Goal: Transaction & Acquisition: Purchase product/service

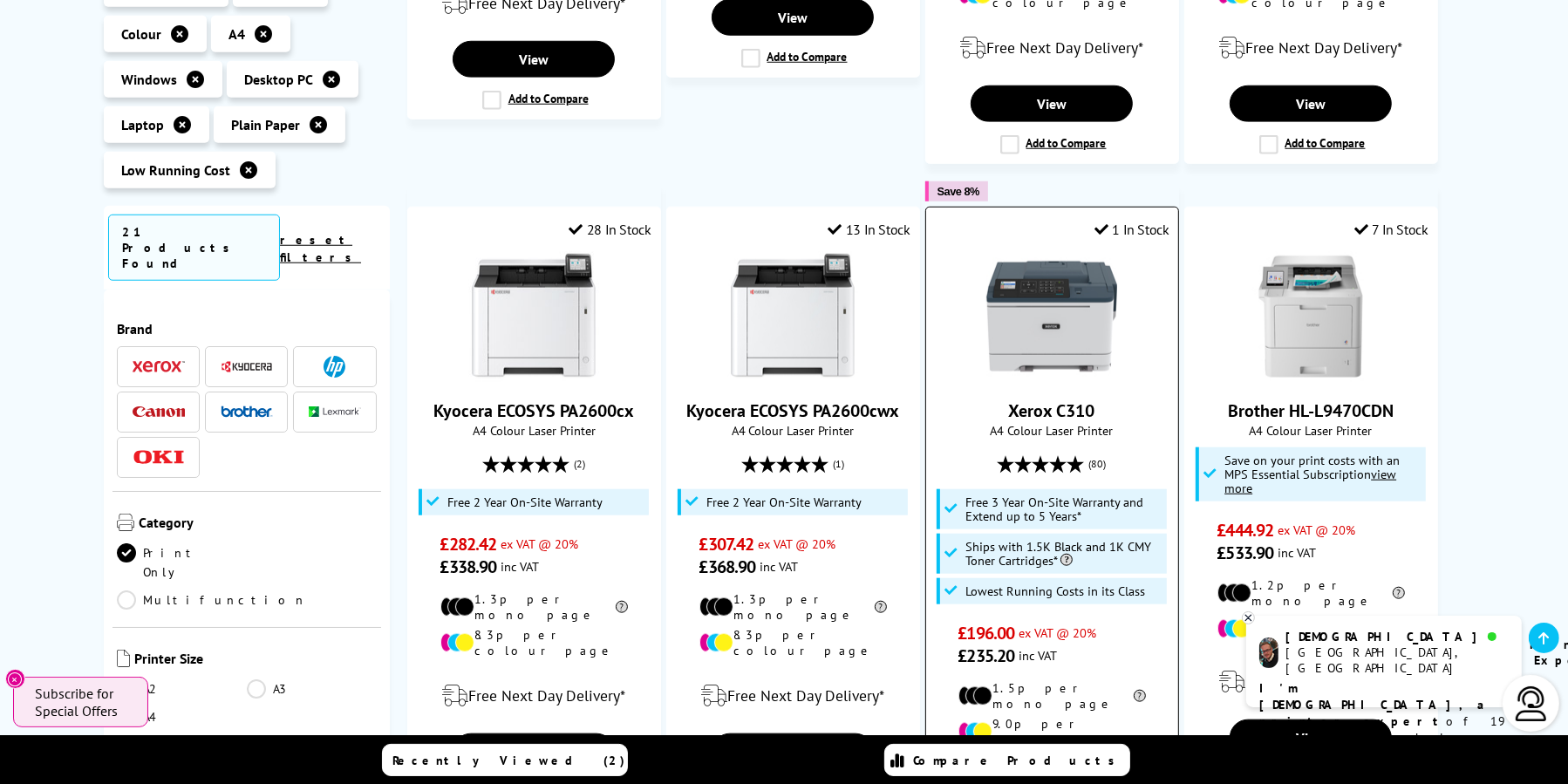
scroll to position [1656, 0]
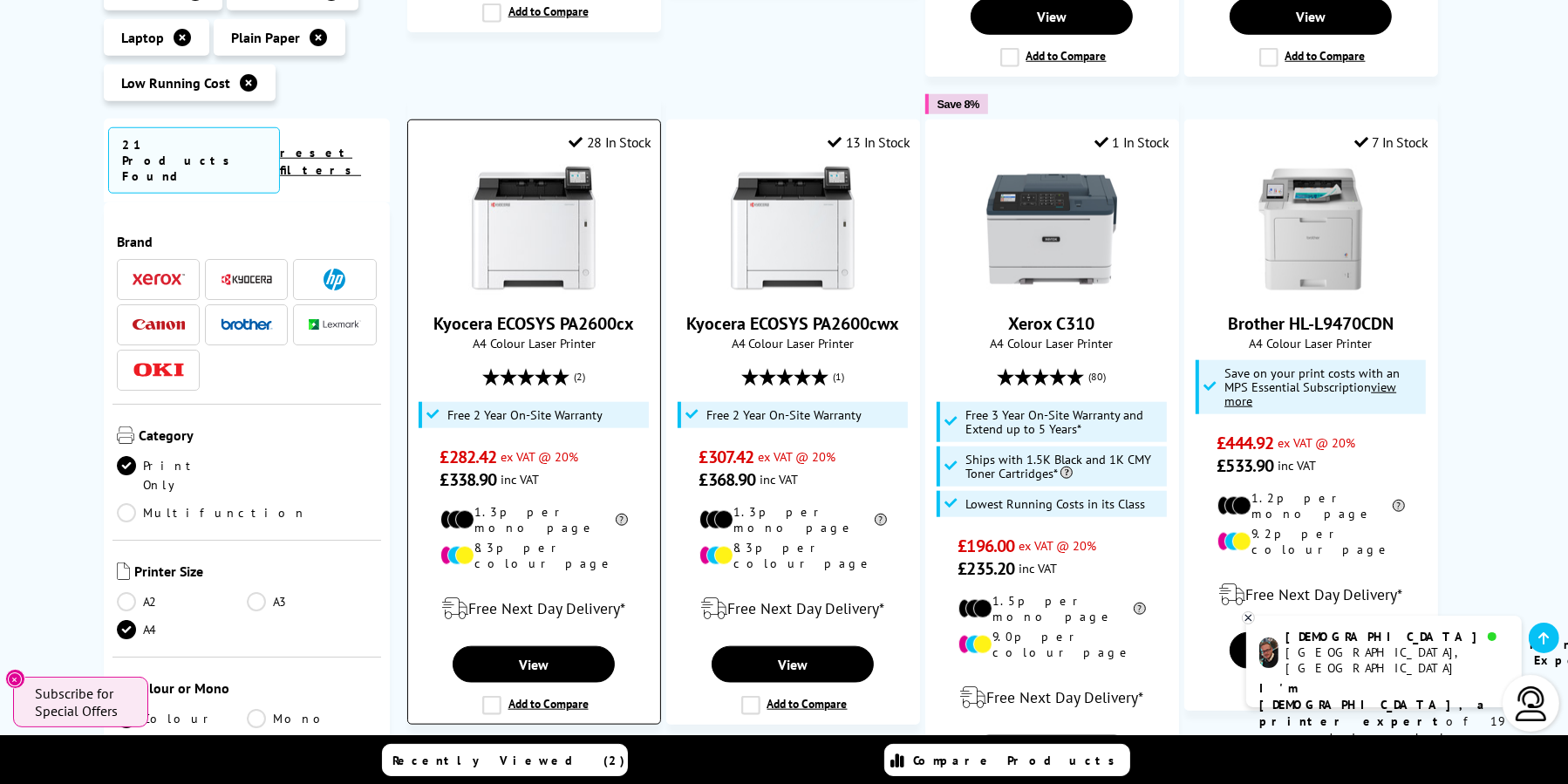
click at [621, 468] on span "£338.90 inc VAT" at bounding box center [534, 479] width 188 height 22
click at [549, 646] on link "View" at bounding box center [534, 665] width 162 height 37
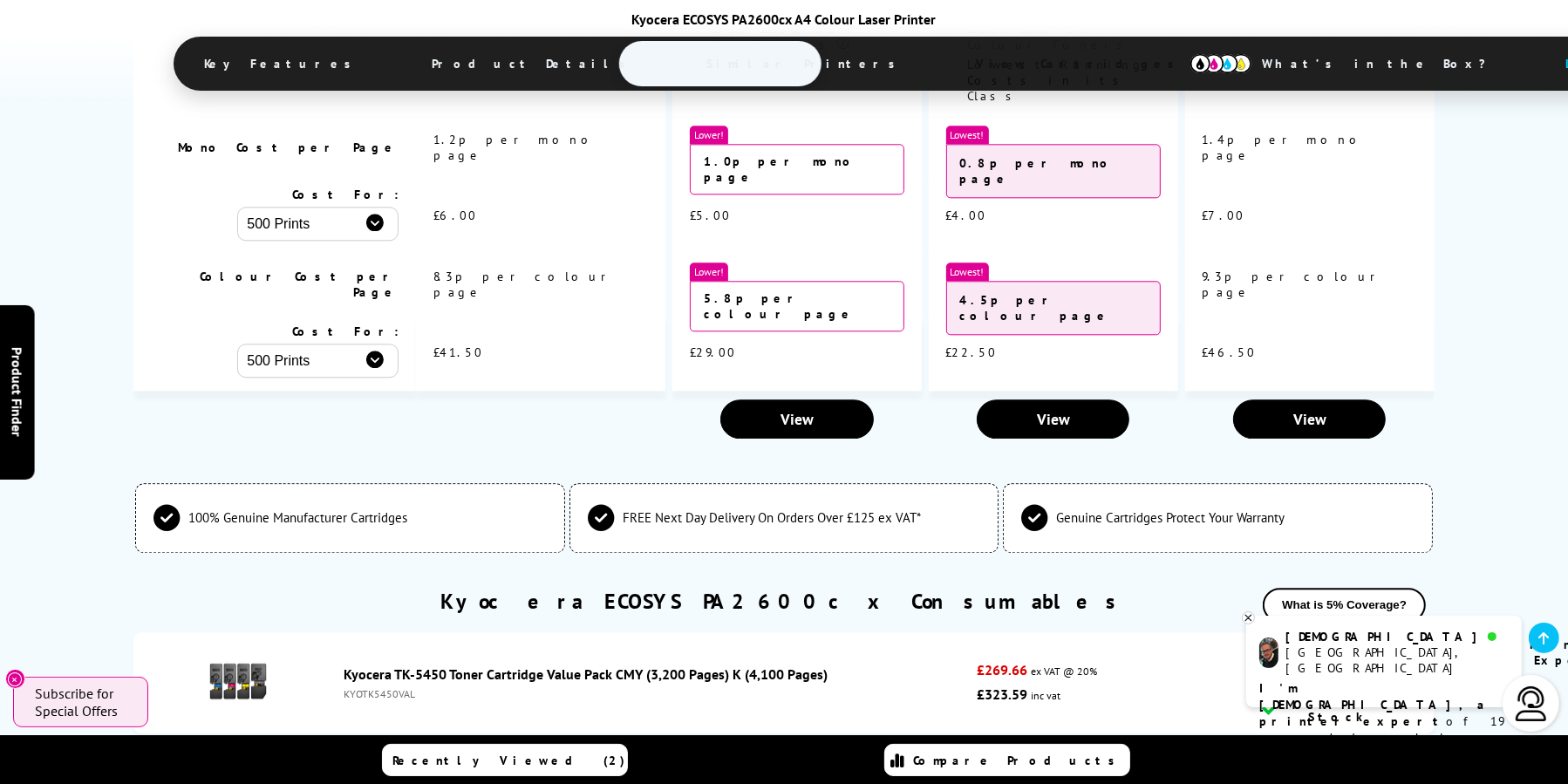
scroll to position [4271, 0]
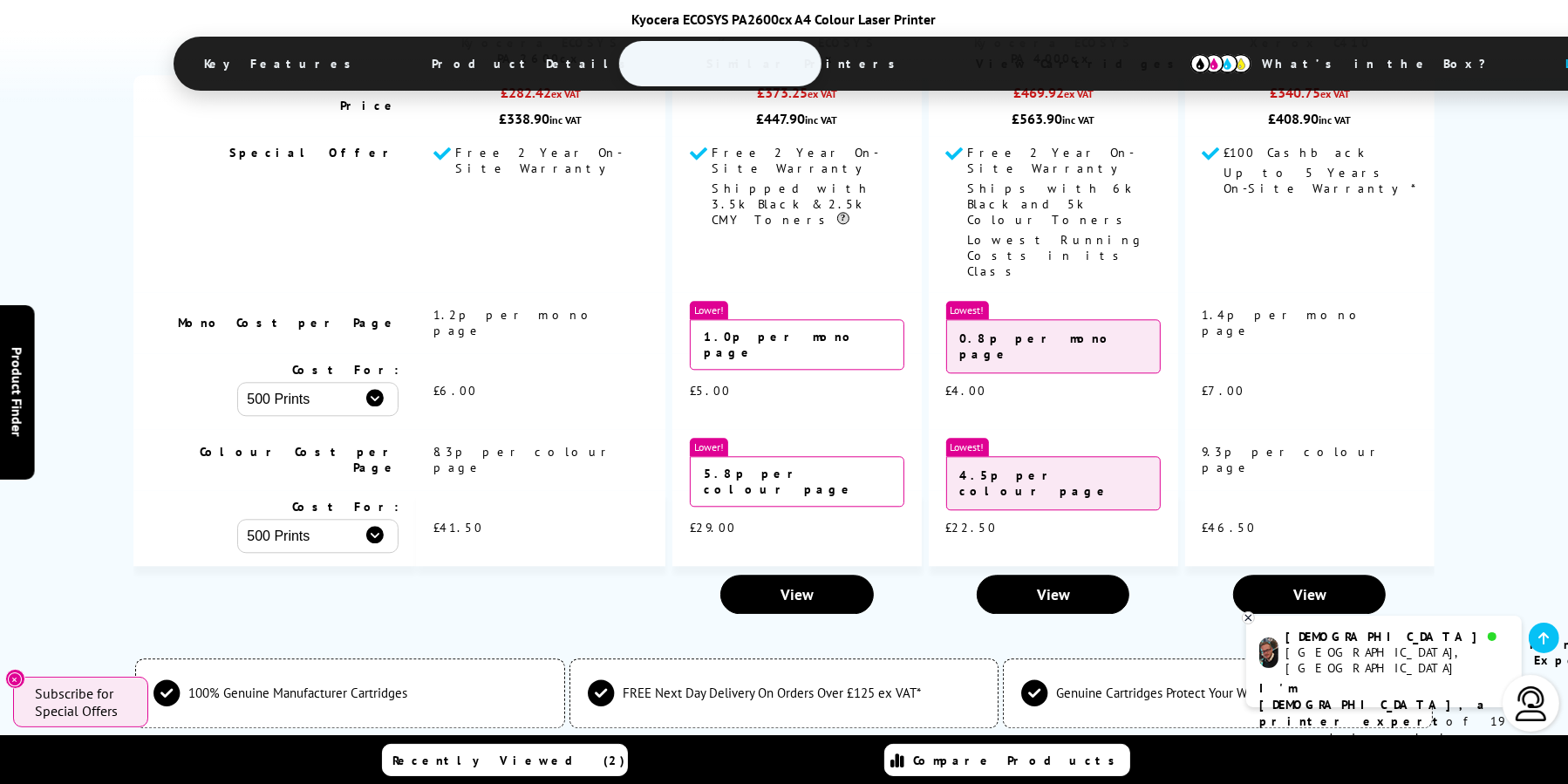
drag, startPoint x: 331, startPoint y: 0, endPoint x: 206, endPoint y: 143, distance: 189.9
click at [206, 143] on td "Special Offer" at bounding box center [274, 214] width 283 height 156
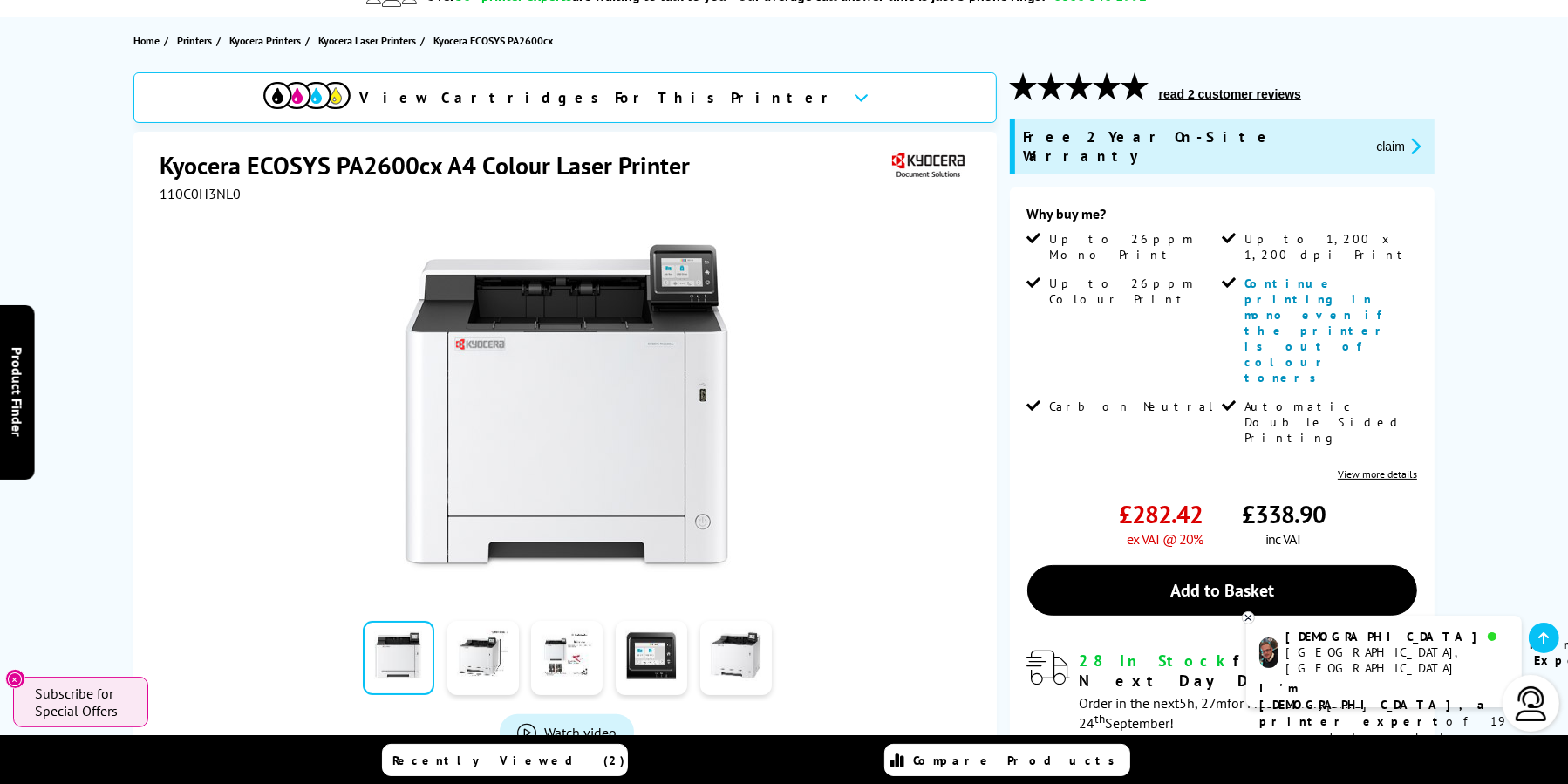
scroll to position [349, 0]
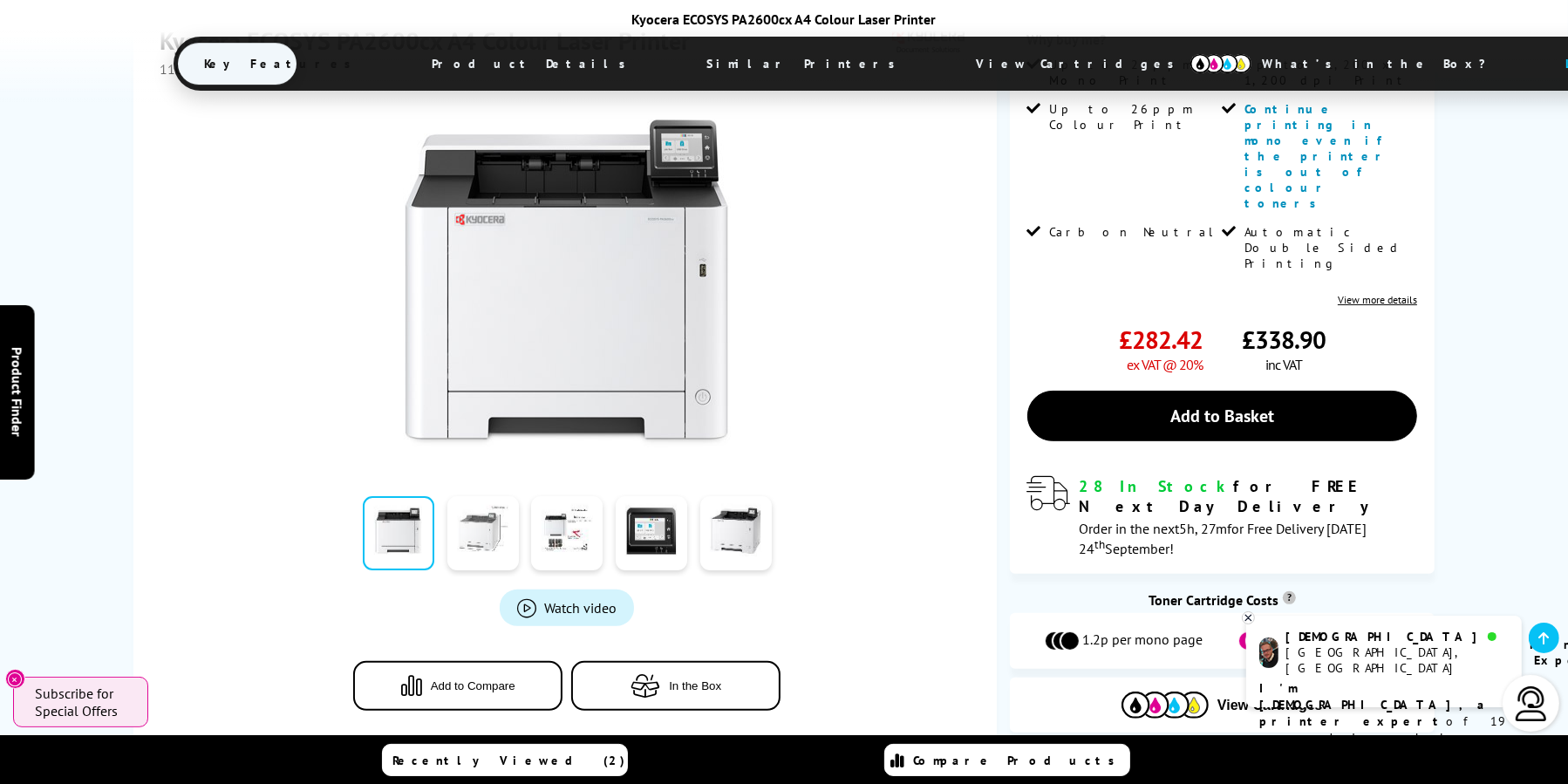
click at [476, 496] on link at bounding box center [483, 533] width 72 height 74
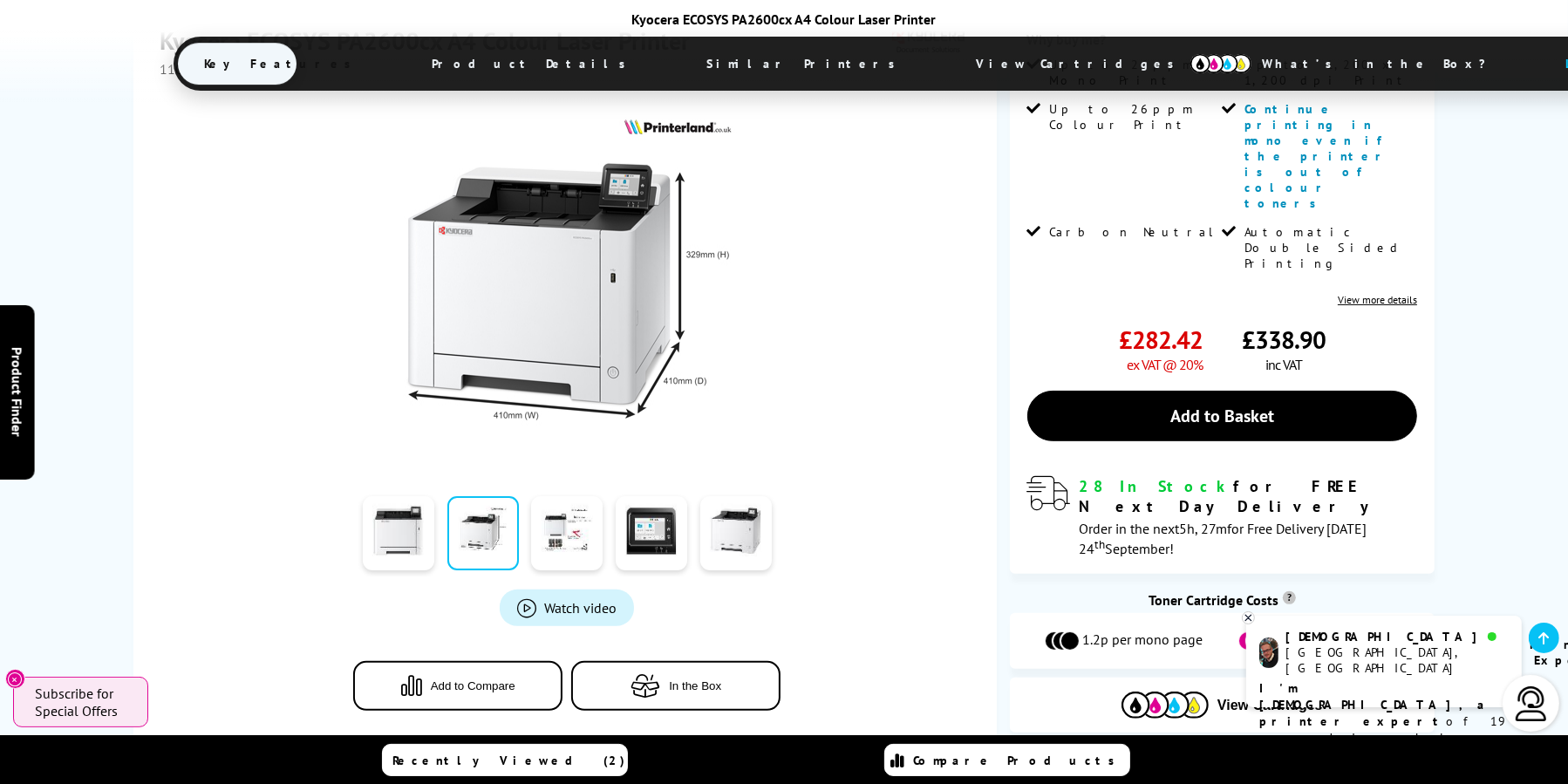
scroll to position [261, 0]
